Goal: Check status: Check status

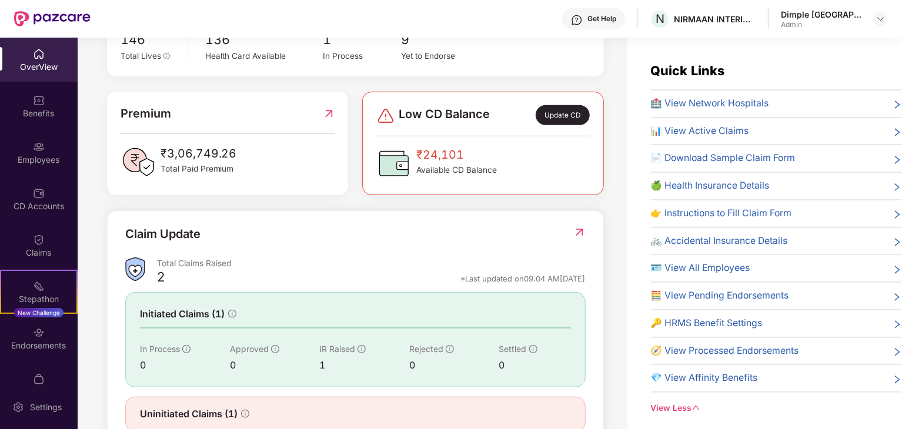
scroll to position [298, 0]
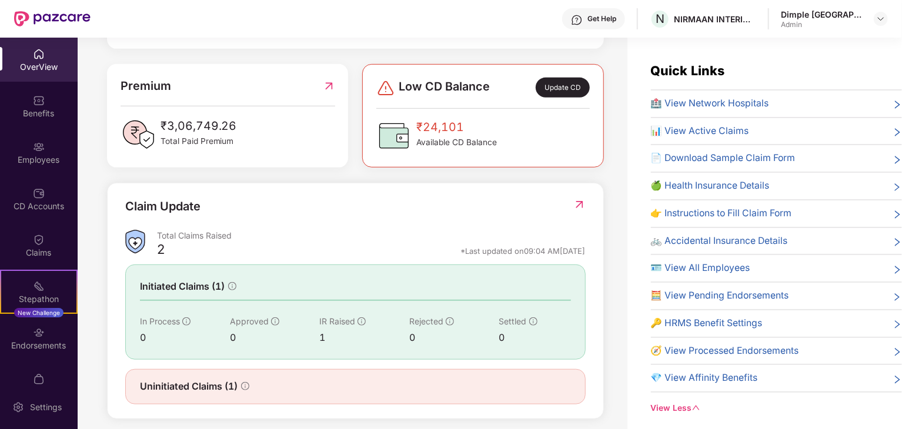
click at [41, 67] on div "OverView" at bounding box center [39, 67] width 78 height 12
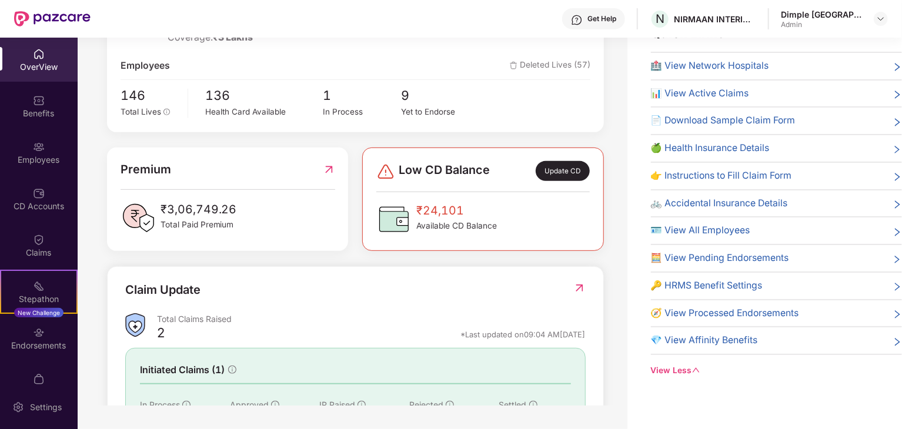
scroll to position [176, 0]
click at [47, 118] on div "Benefits" at bounding box center [39, 114] width 78 height 12
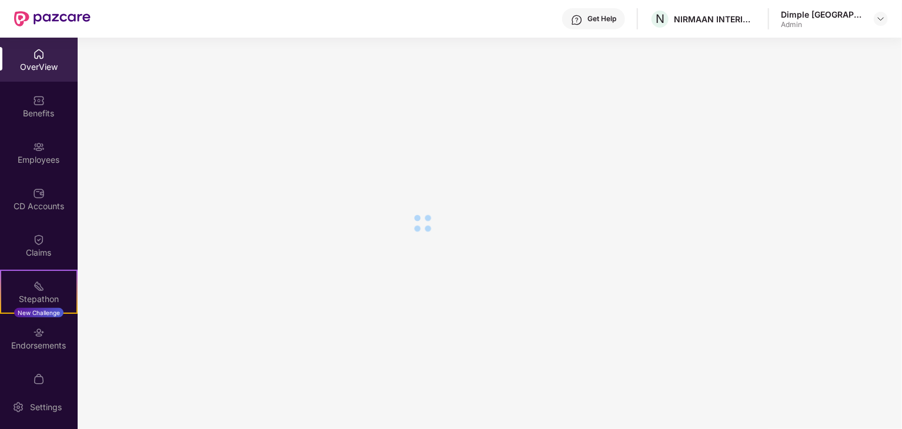
scroll to position [20, 0]
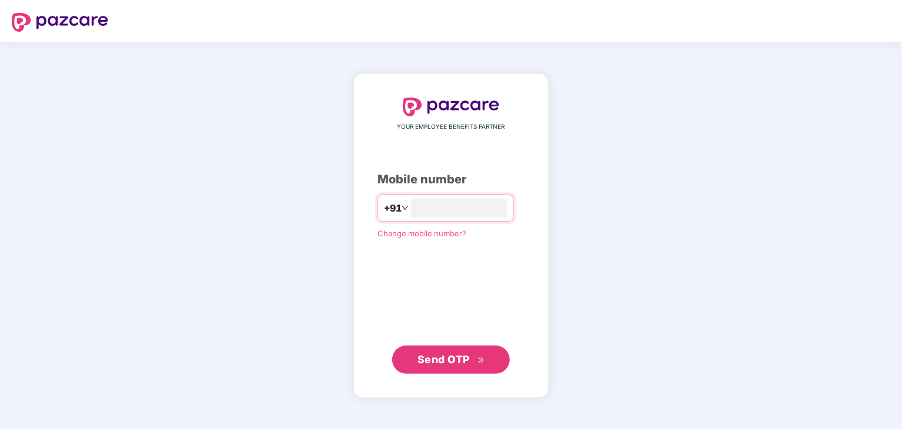
type input "**********"
click at [466, 364] on span "Send OTP" at bounding box center [444, 359] width 52 height 12
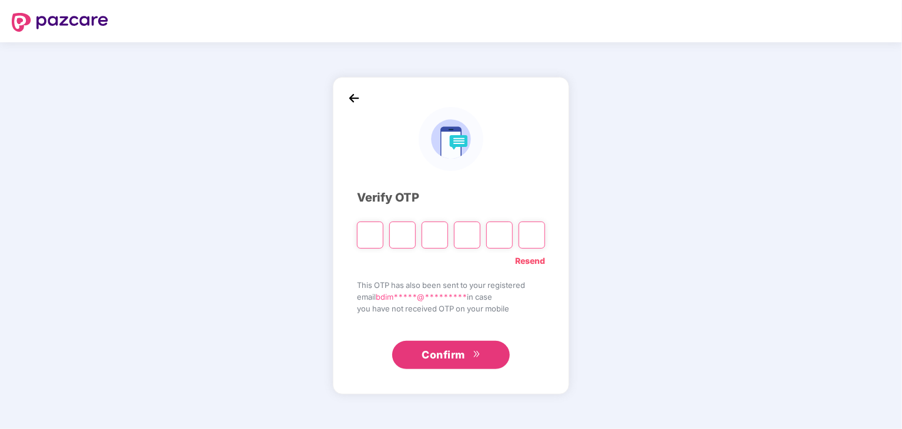
type input "*"
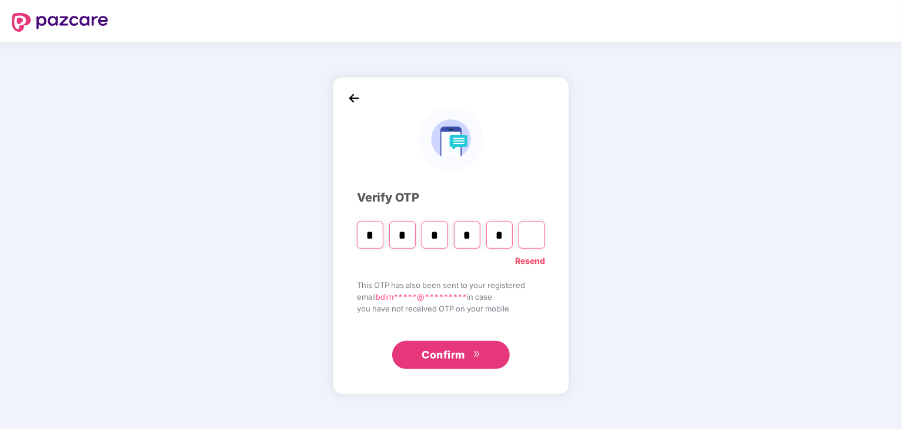
type input "*"
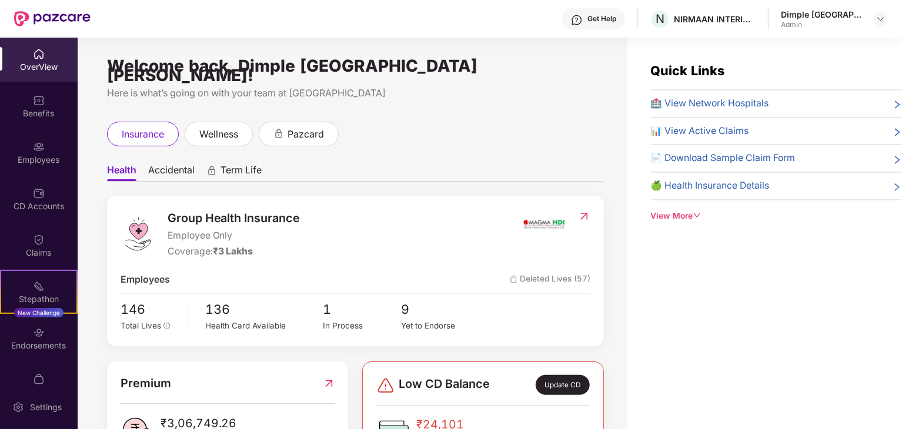
click at [42, 58] on img at bounding box center [39, 54] width 12 height 12
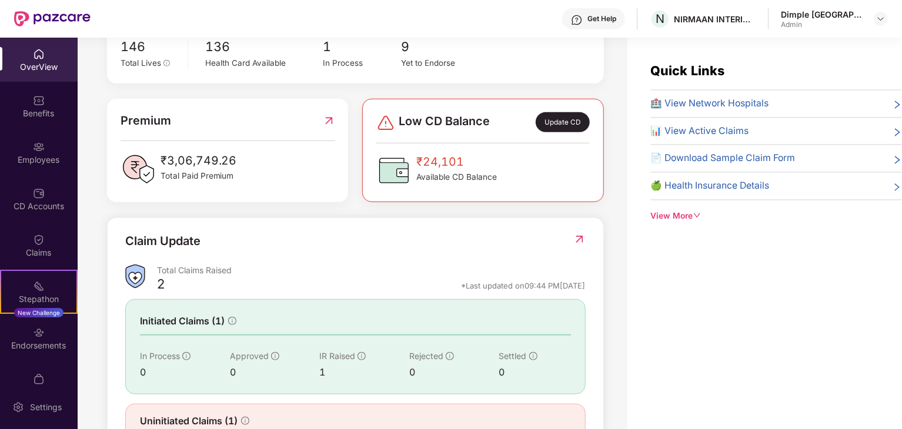
scroll to position [298, 0]
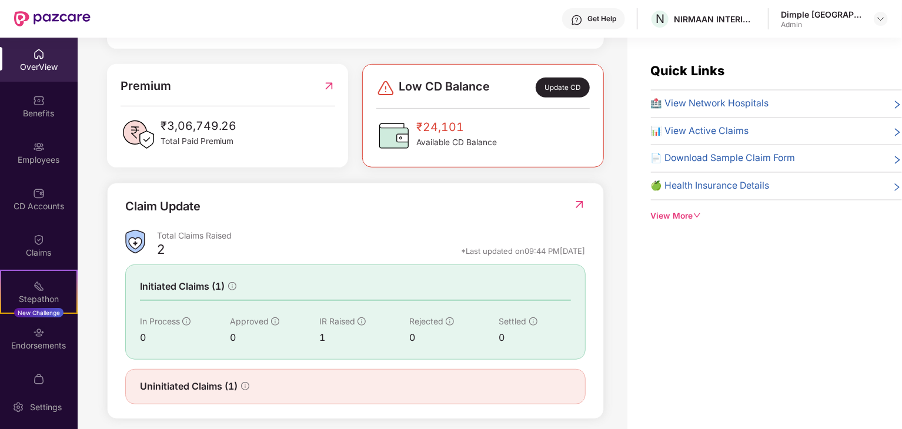
click at [315, 387] on div "Uninitiated Claims (1)" at bounding box center [355, 386] width 461 height 35
click at [38, 262] on div "Claims" at bounding box center [39, 246] width 78 height 44
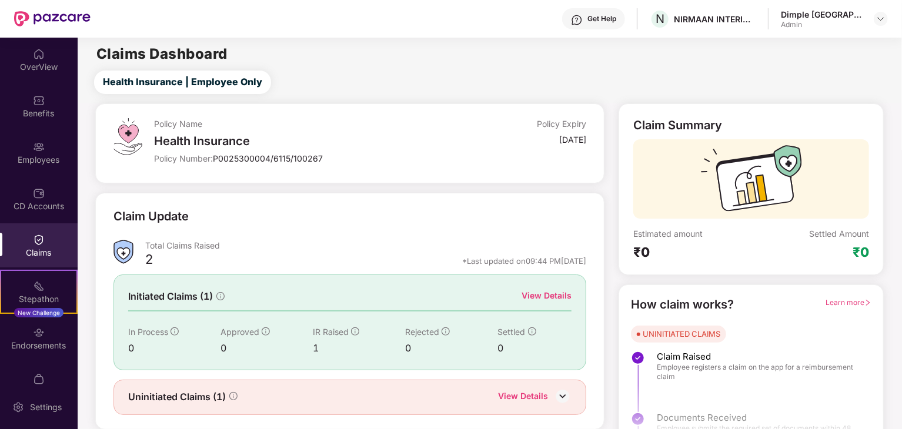
scroll to position [31, 0]
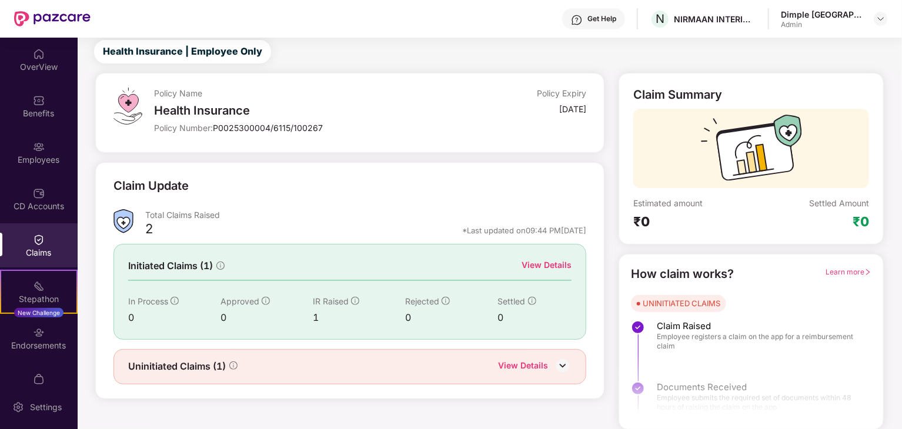
click at [559, 360] on img at bounding box center [563, 366] width 18 height 18
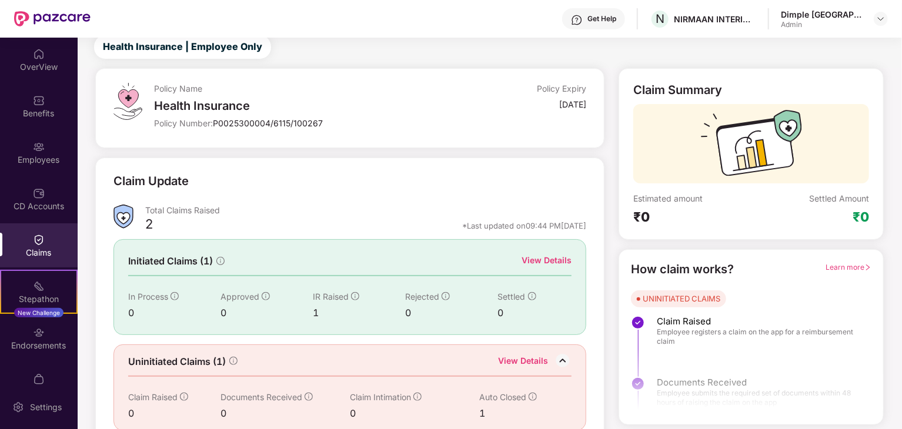
scroll to position [35, 0]
click at [544, 266] on div "View Details" at bounding box center [547, 260] width 50 height 13
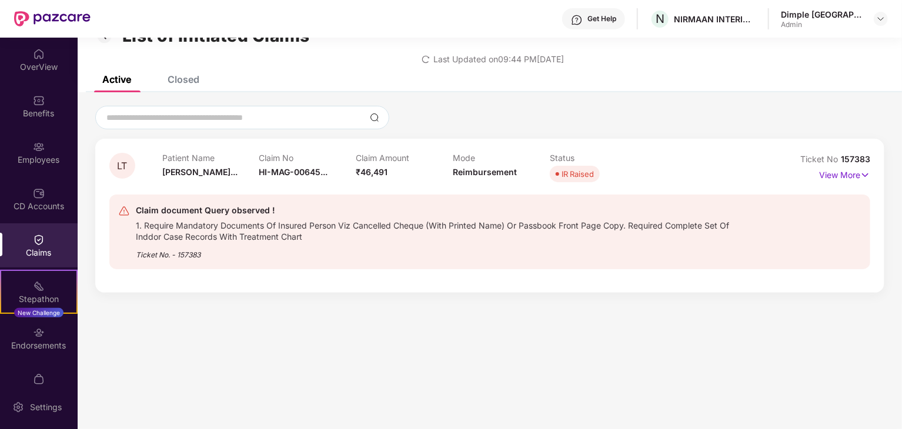
scroll to position [28, 0]
click at [842, 174] on p "View More" at bounding box center [844, 175] width 51 height 16
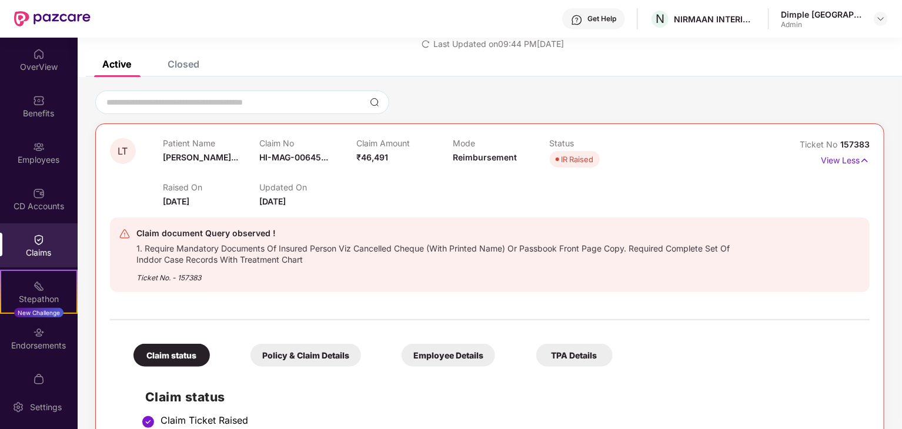
scroll to position [0, 0]
